Goal: Task Accomplishment & Management: Use online tool/utility

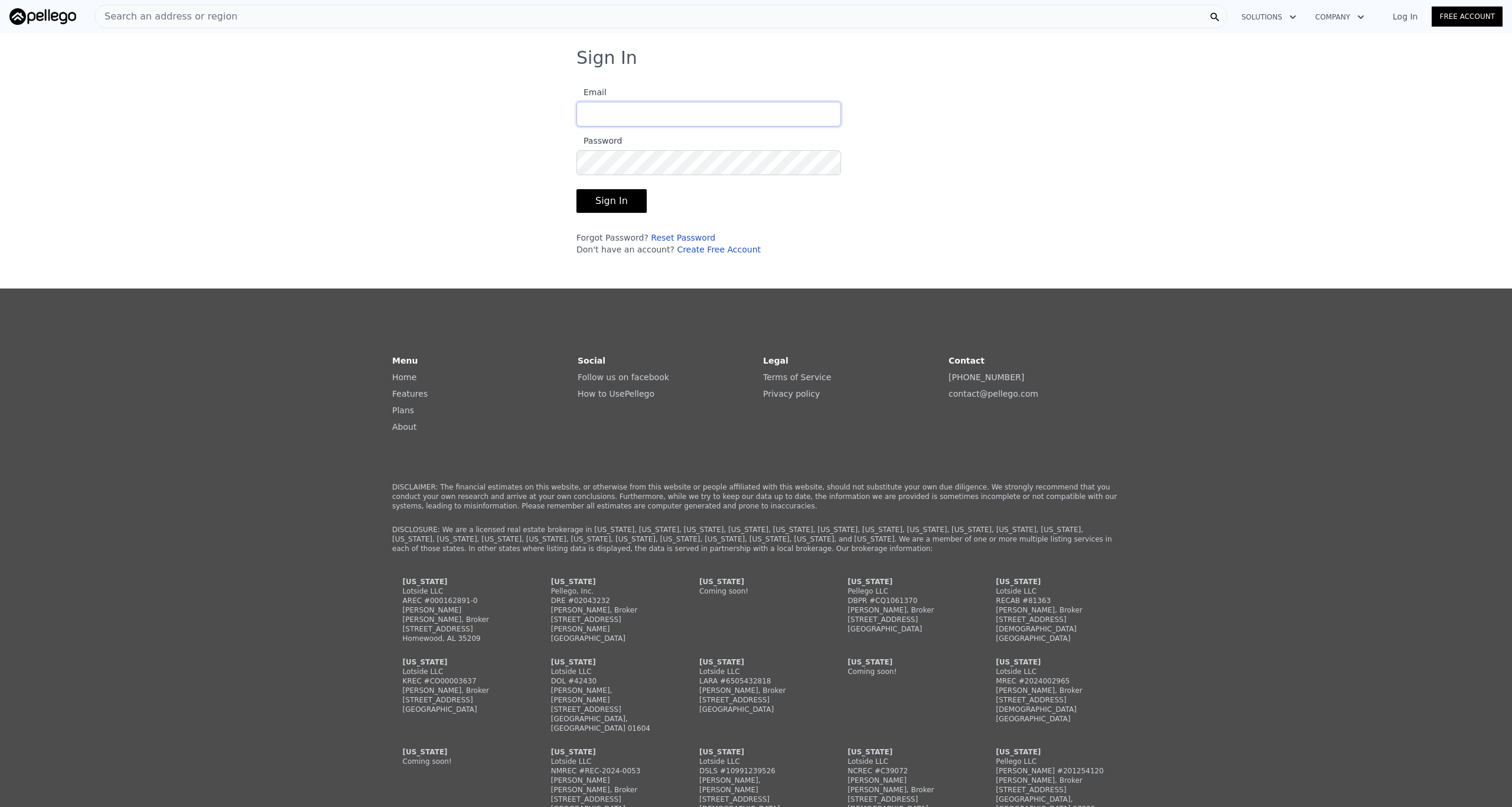
type input "[EMAIL_ADDRESS][DOMAIN_NAME]"
drag, startPoint x: 599, startPoint y: 187, endPoint x: 605, endPoint y: 202, distance: 16.2
click at [599, 187] on form "Email [EMAIL_ADDRESS][DOMAIN_NAME] Password Sign In Forgot Password? Reset Pass…" at bounding box center [708, 166] width 265 height 177
click at [606, 195] on button "Sign In" at bounding box center [611, 201] width 70 height 23
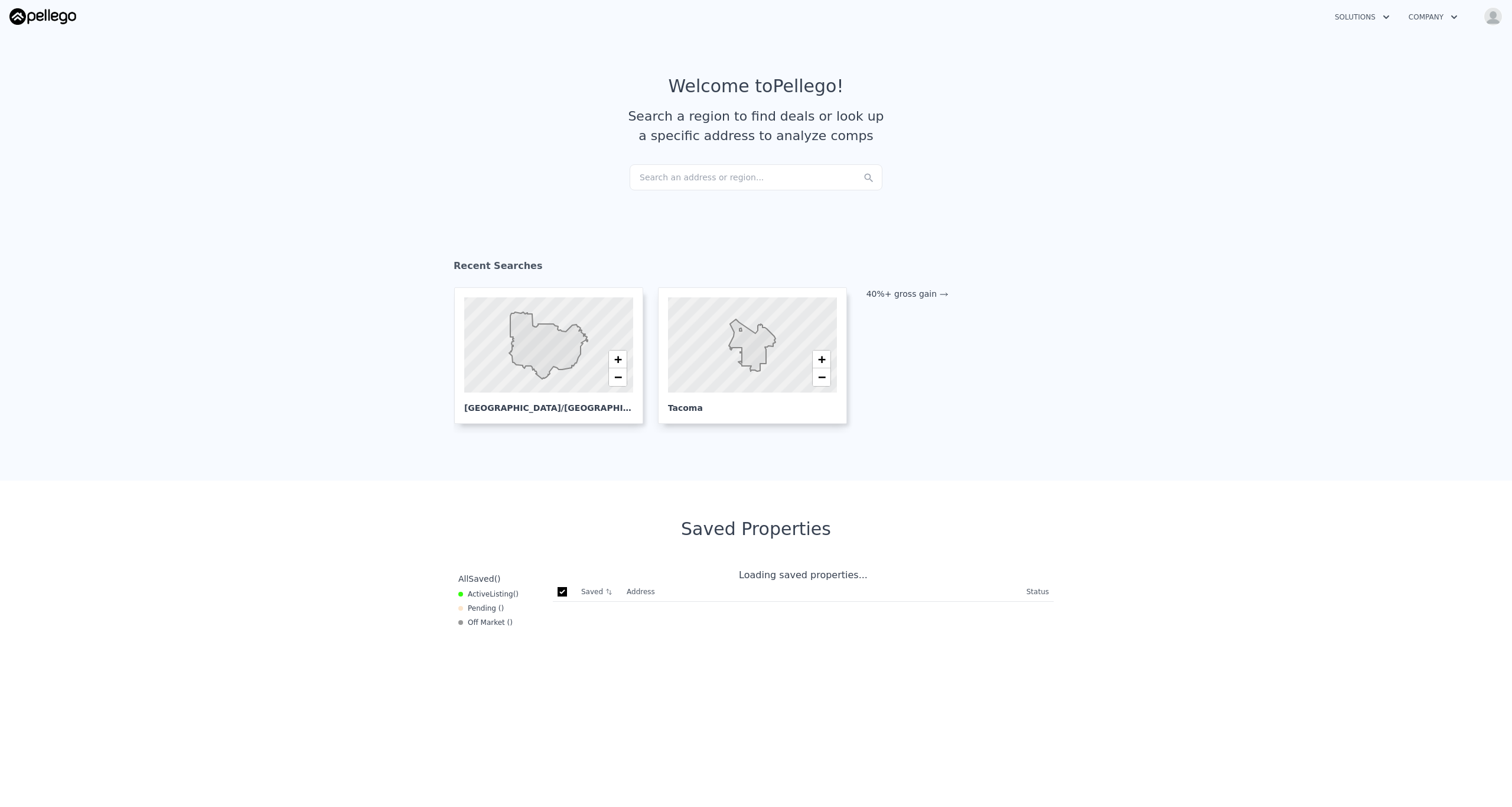
checkbox input "true"
